Goal: Information Seeking & Learning: Understand process/instructions

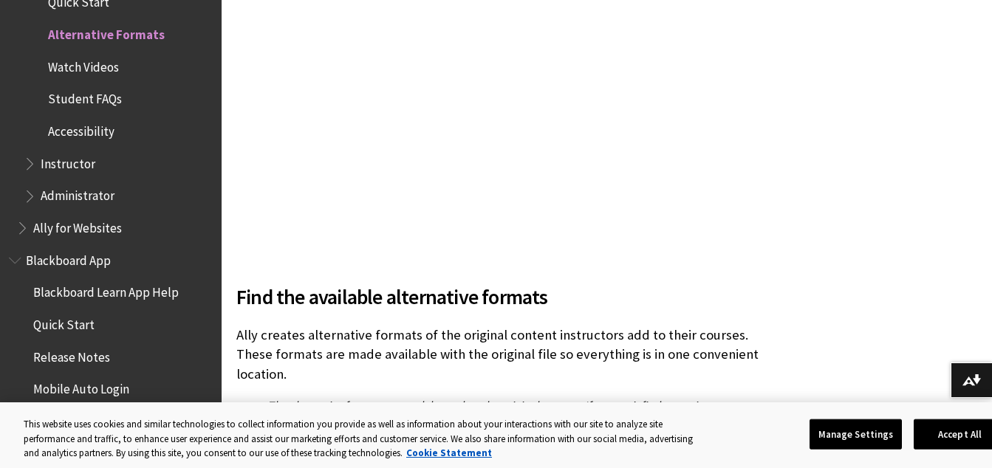
scroll to position [1507, 0]
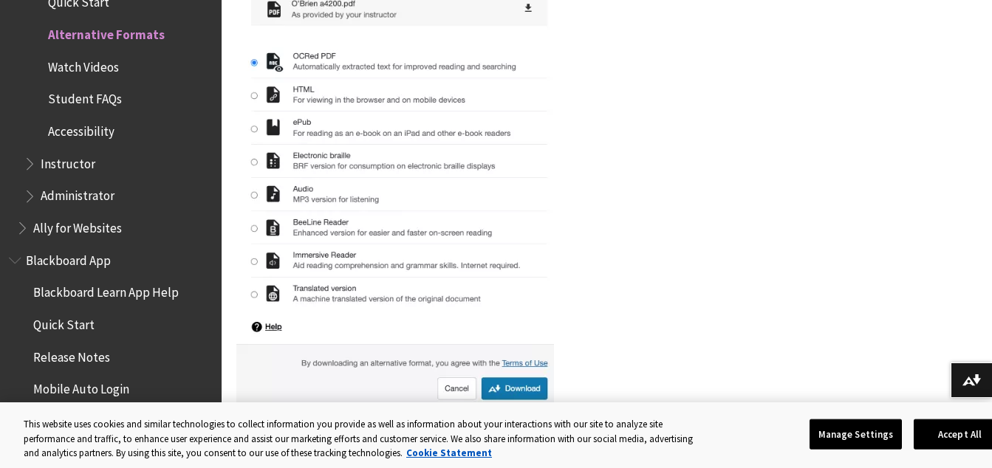
scroll to position [502, 0]
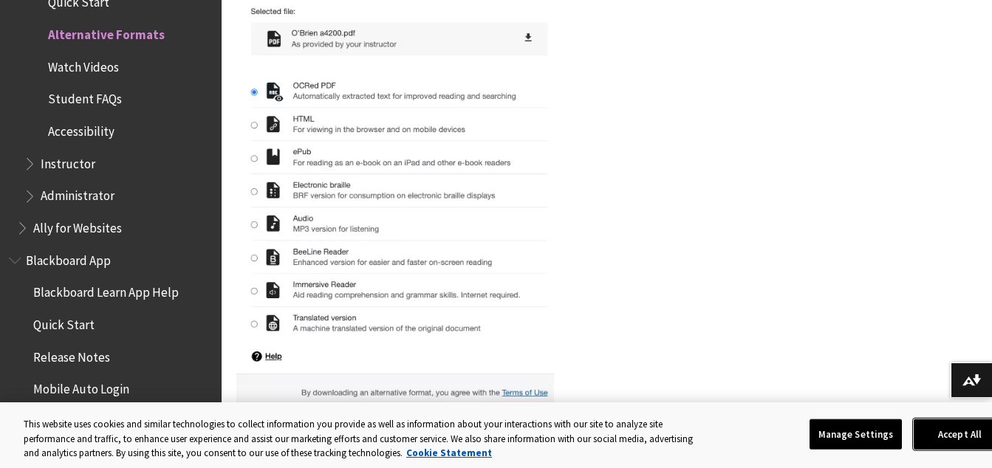
click at [951, 426] on button "Accept All" at bounding box center [960, 434] width 92 height 31
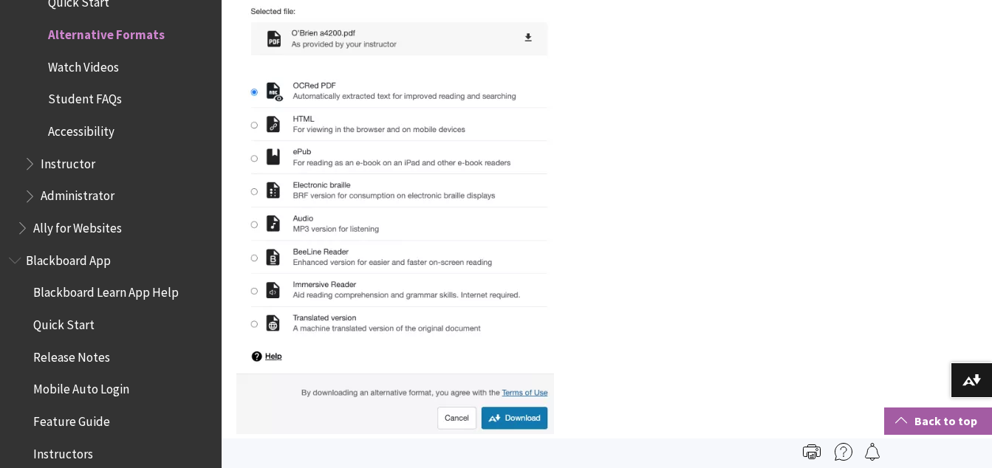
click at [951, 426] on link "Back to top" at bounding box center [938, 421] width 108 height 27
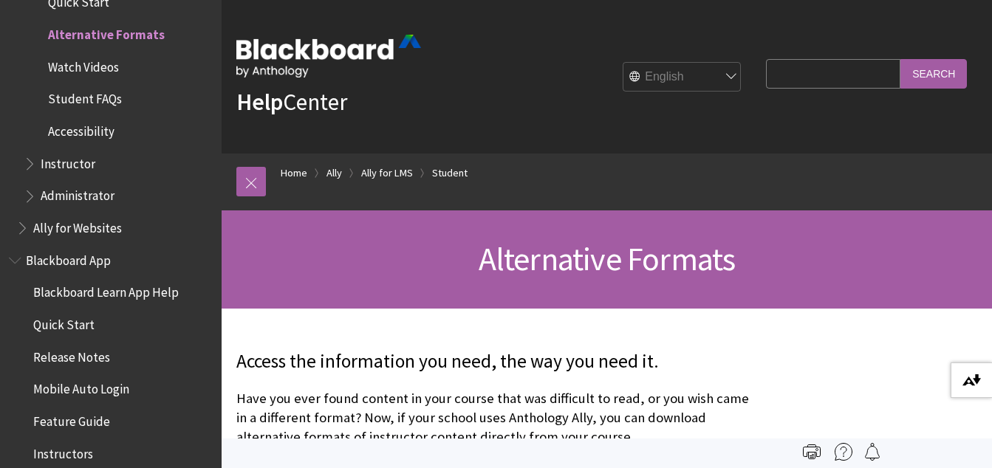
click at [968, 376] on img at bounding box center [972, 381] width 18 height 12
